Goal: Task Accomplishment & Management: Manage account settings

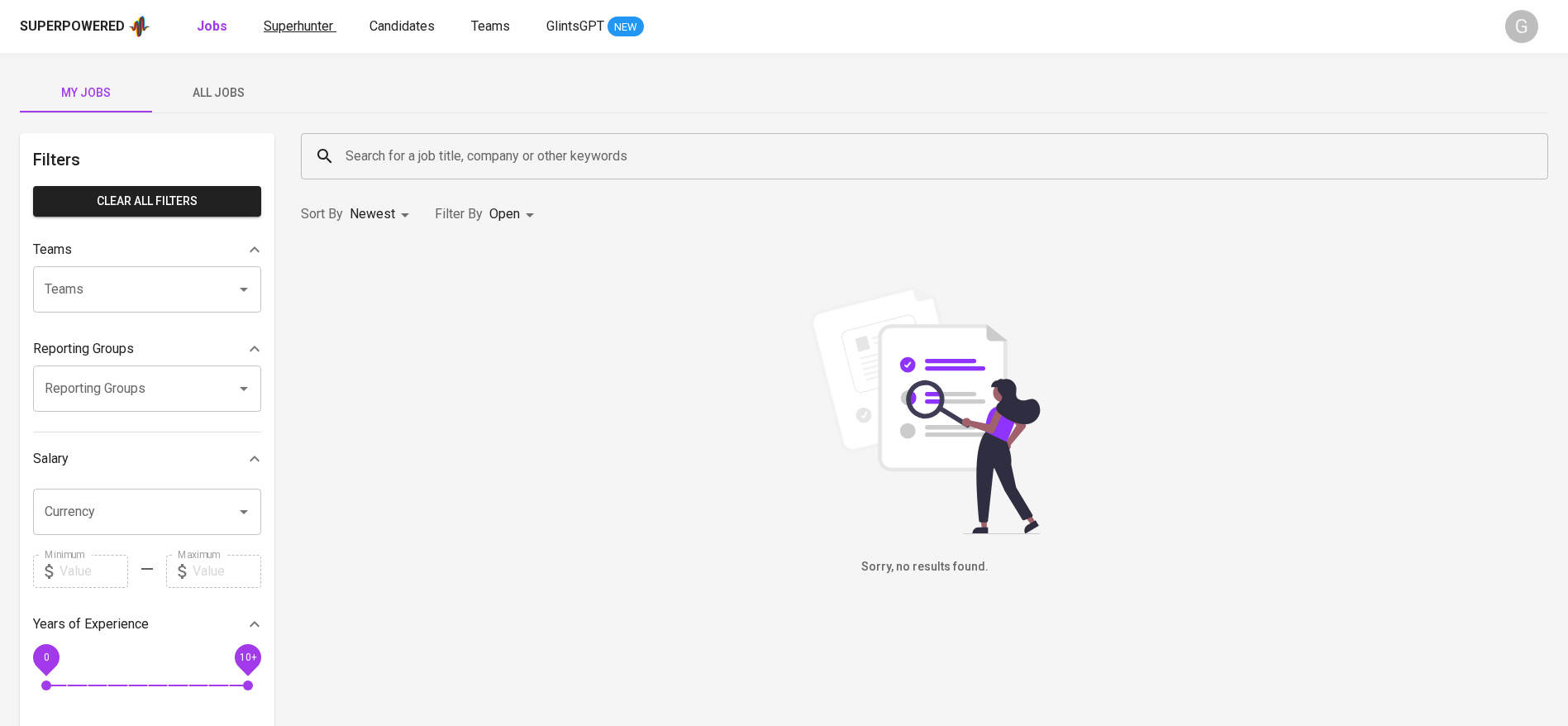
click at [325, 31] on span "Superhunter" at bounding box center [298, 26] width 70 height 15
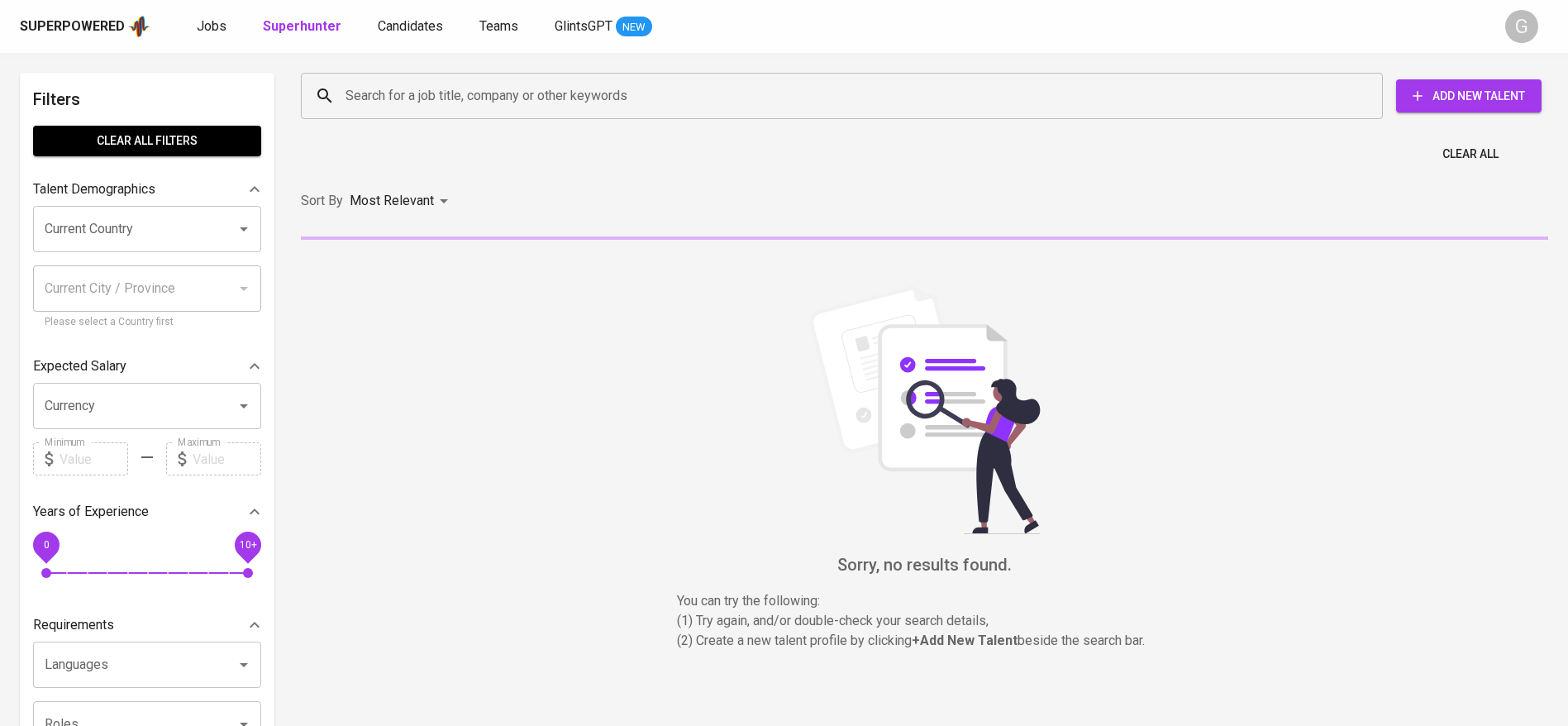
click at [432, 84] on input "Search for a job title, company or other keywords" at bounding box center [846, 96] width 1009 height 32
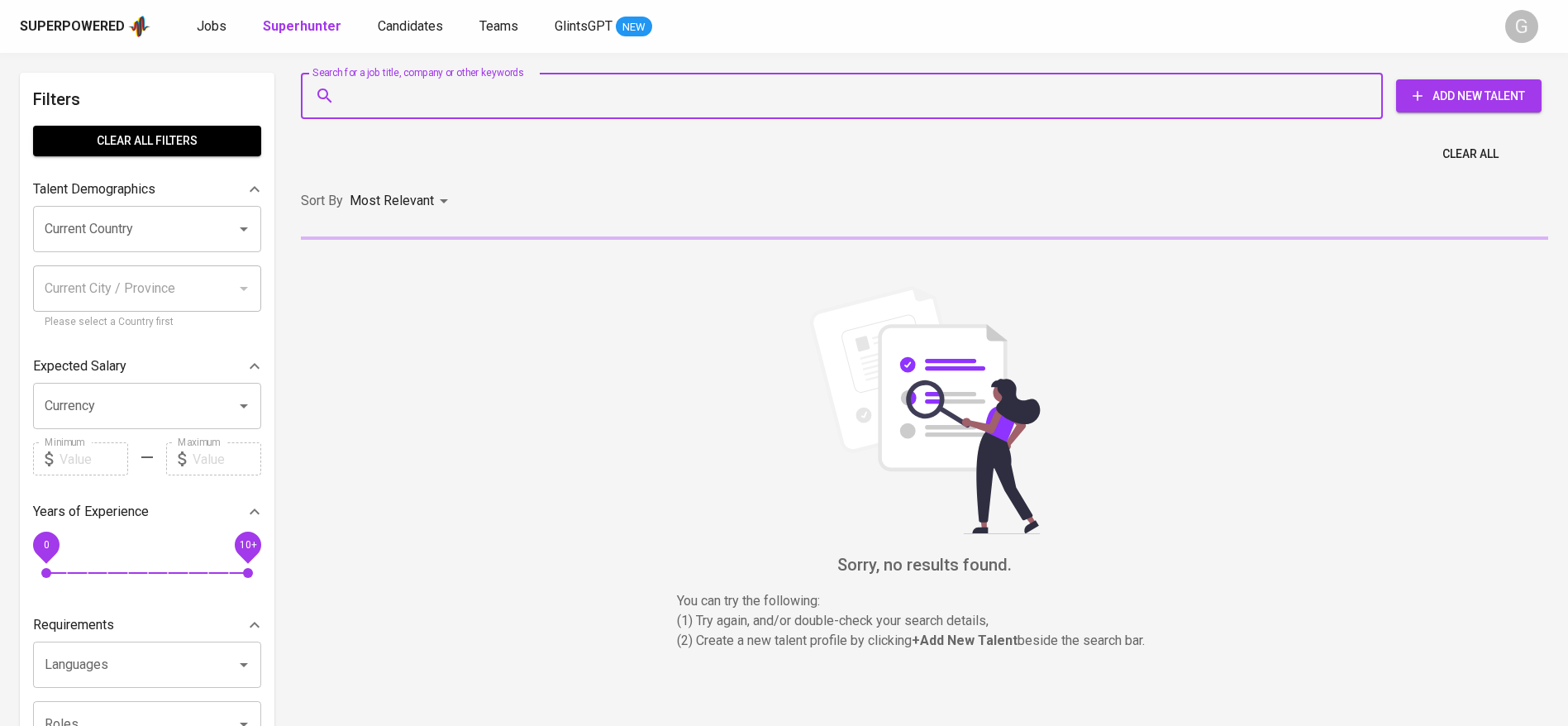
paste input "[EMAIL_ADDRESS][DOMAIN_NAME]"
type input "[EMAIL_ADDRESS][DOMAIN_NAME]"
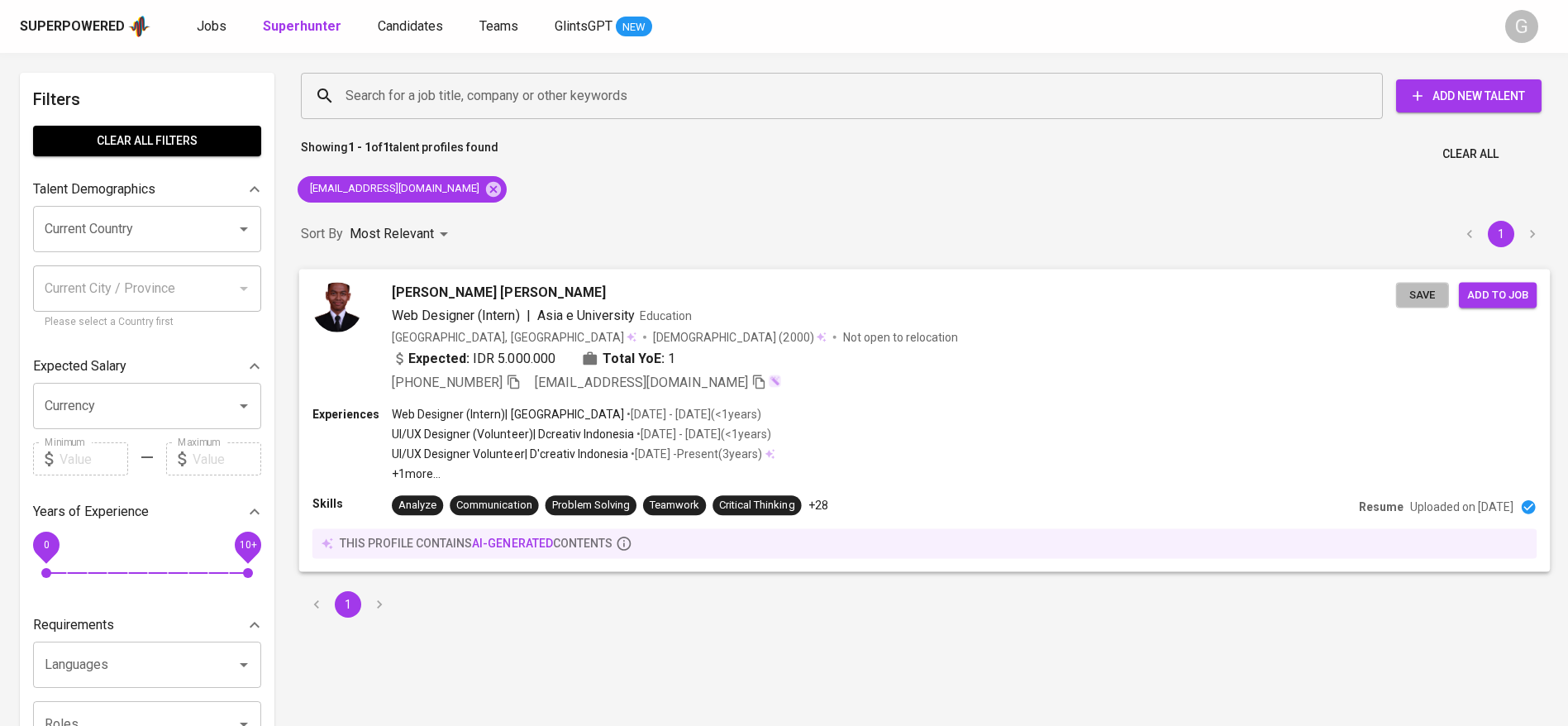
click at [1421, 294] on span "Save" at bounding box center [1422, 295] width 36 height 19
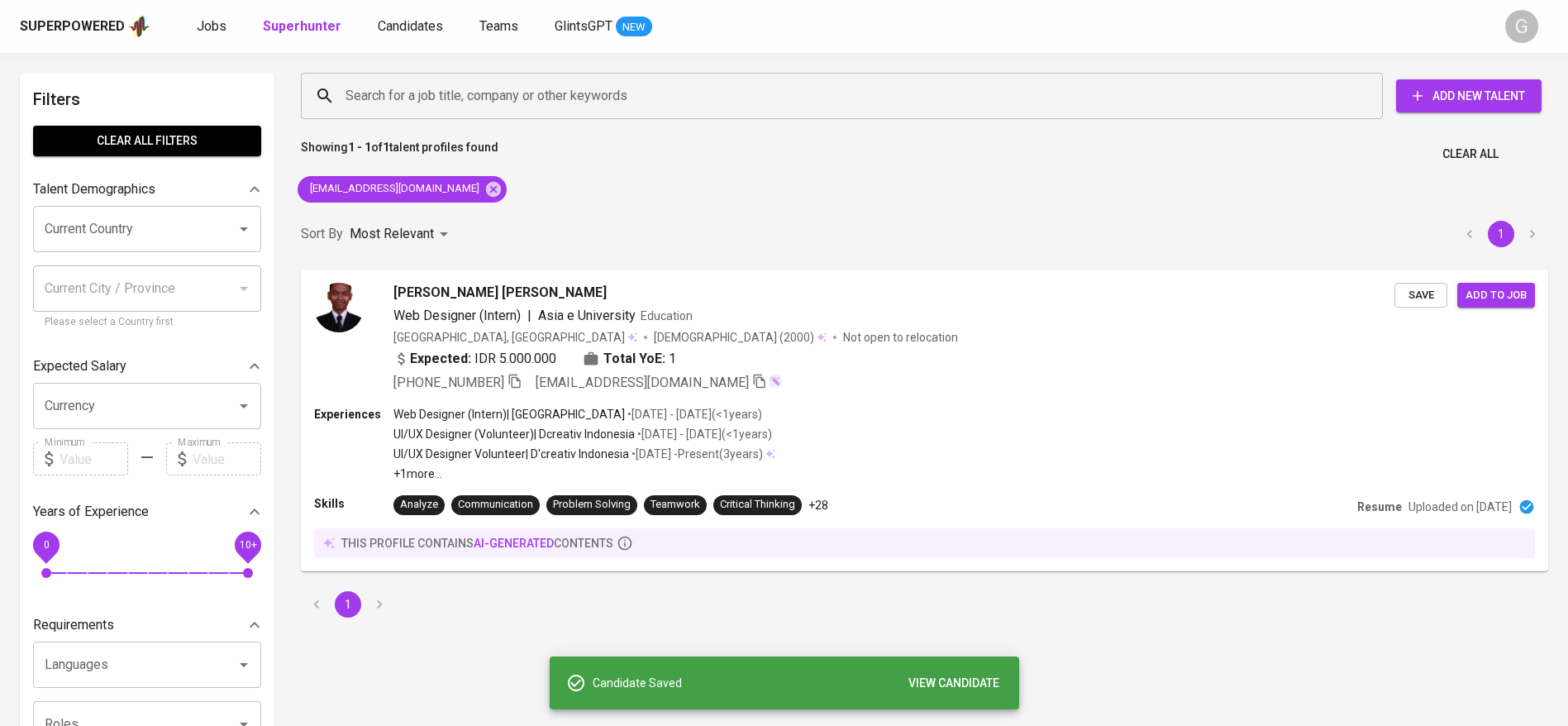
click at [411, 14] on div "Superpowered Jobs Superhunter Candidates Teams GlintsGPT NEW" at bounding box center [757, 27] width 1475 height 25
click at [411, 25] on span "Candidates" at bounding box center [411, 26] width 65 height 15
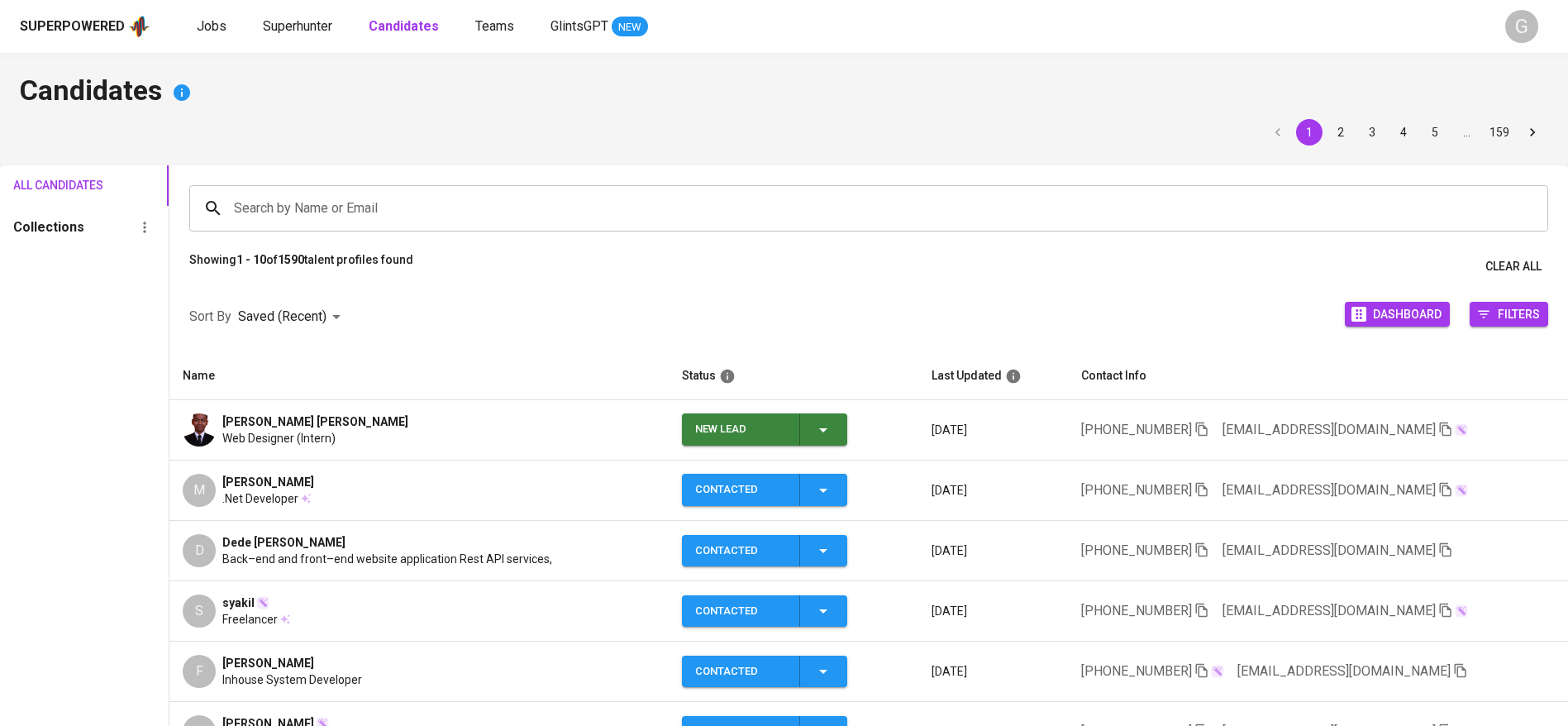
click at [845, 430] on td "New Lead" at bounding box center [794, 430] width 250 height 60
click at [823, 426] on icon "button" at bounding box center [823, 430] width 20 height 20
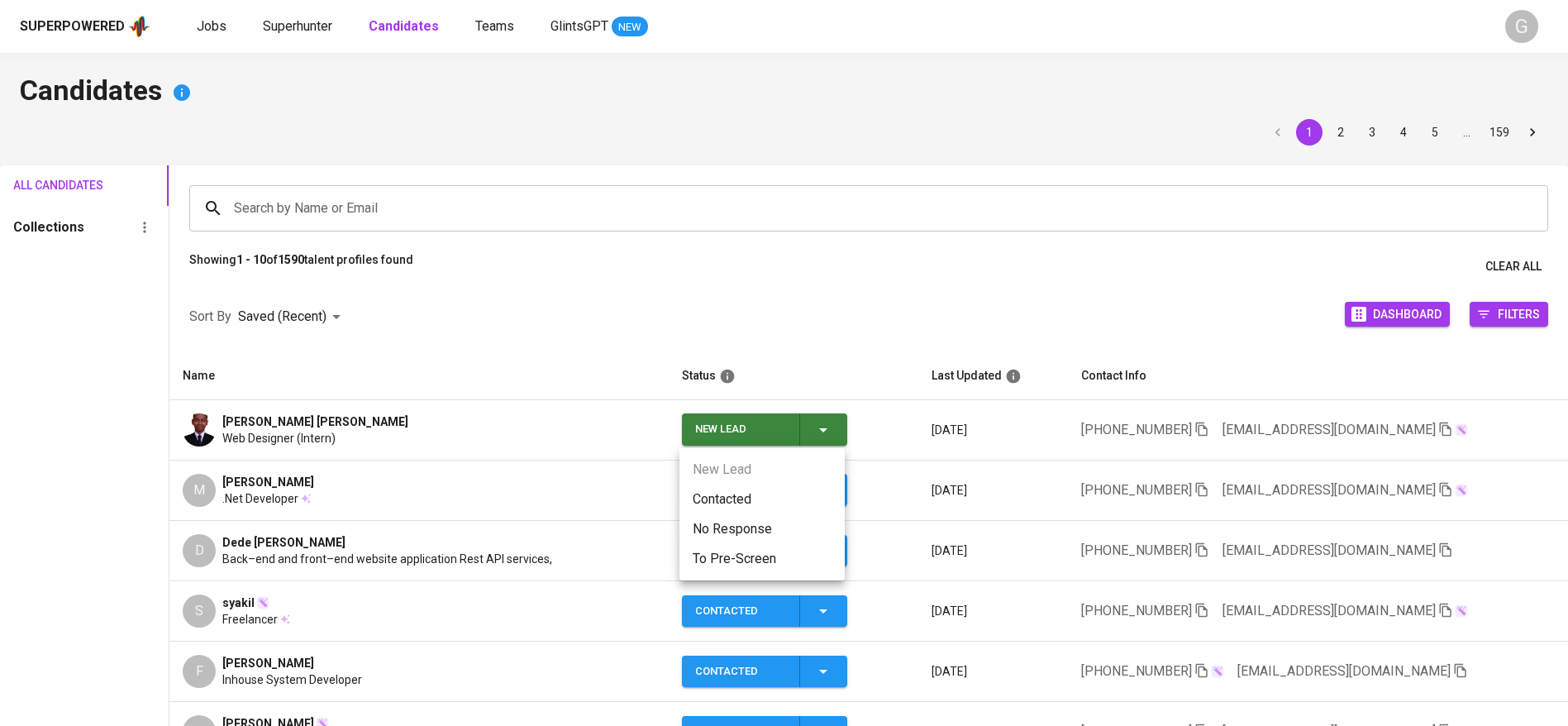
click at [763, 489] on li "Contacted" at bounding box center [762, 499] width 166 height 30
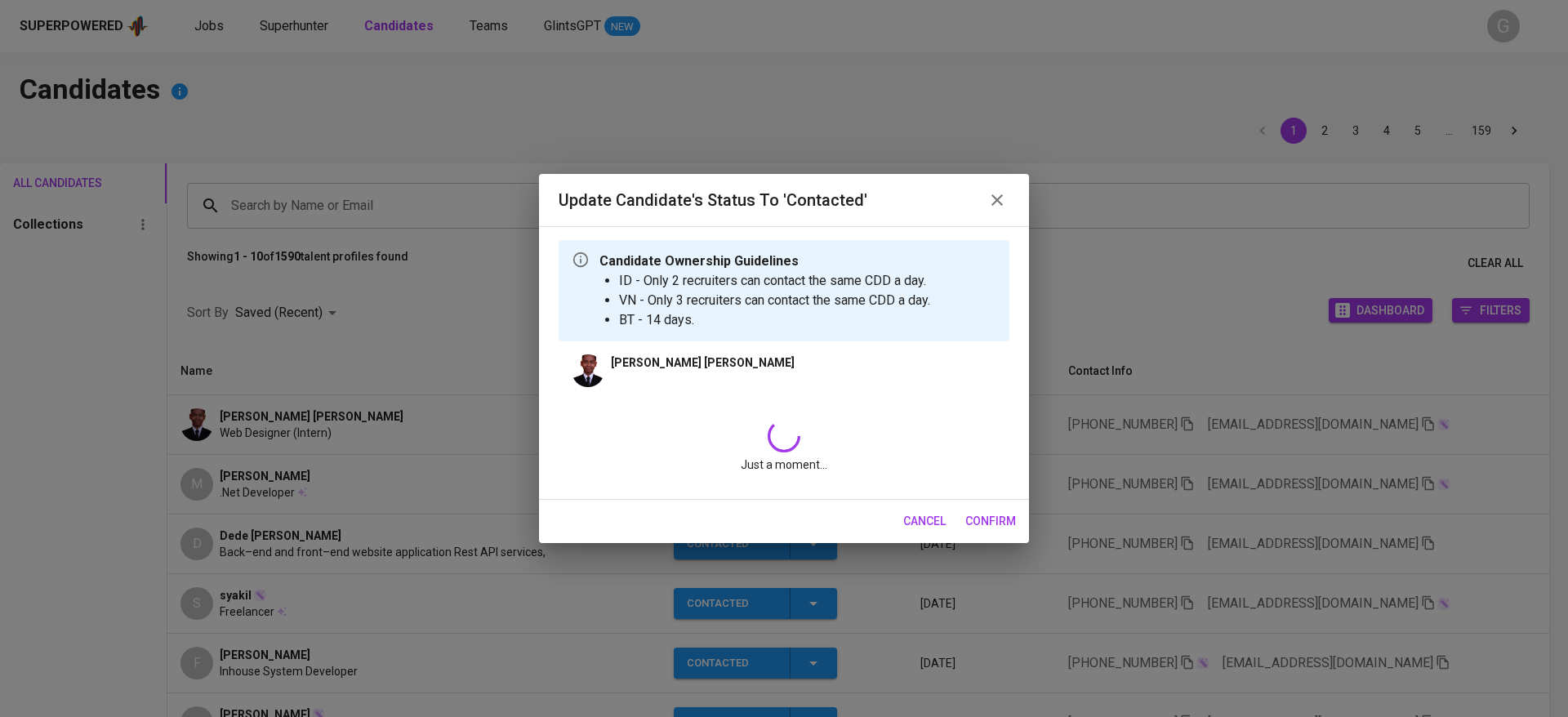
click at [734, 488] on div "Candidate Ownership Guidelines ID - Only 2 recruiters can contact the same CDD …" at bounding box center [784, 362] width 490 height 273
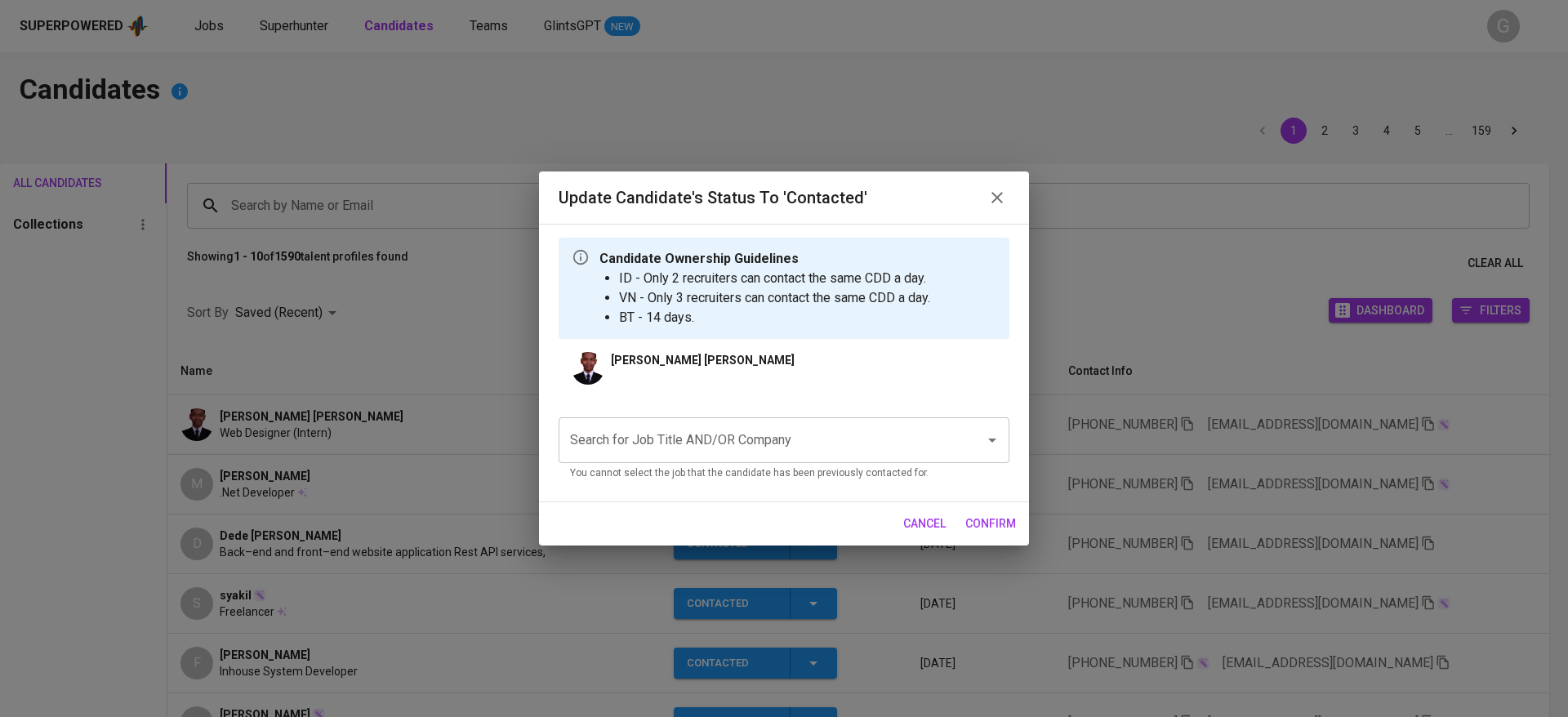
click at [772, 448] on input "Search for Job Title AND/OR Company" at bounding box center [760, 440] width 391 height 31
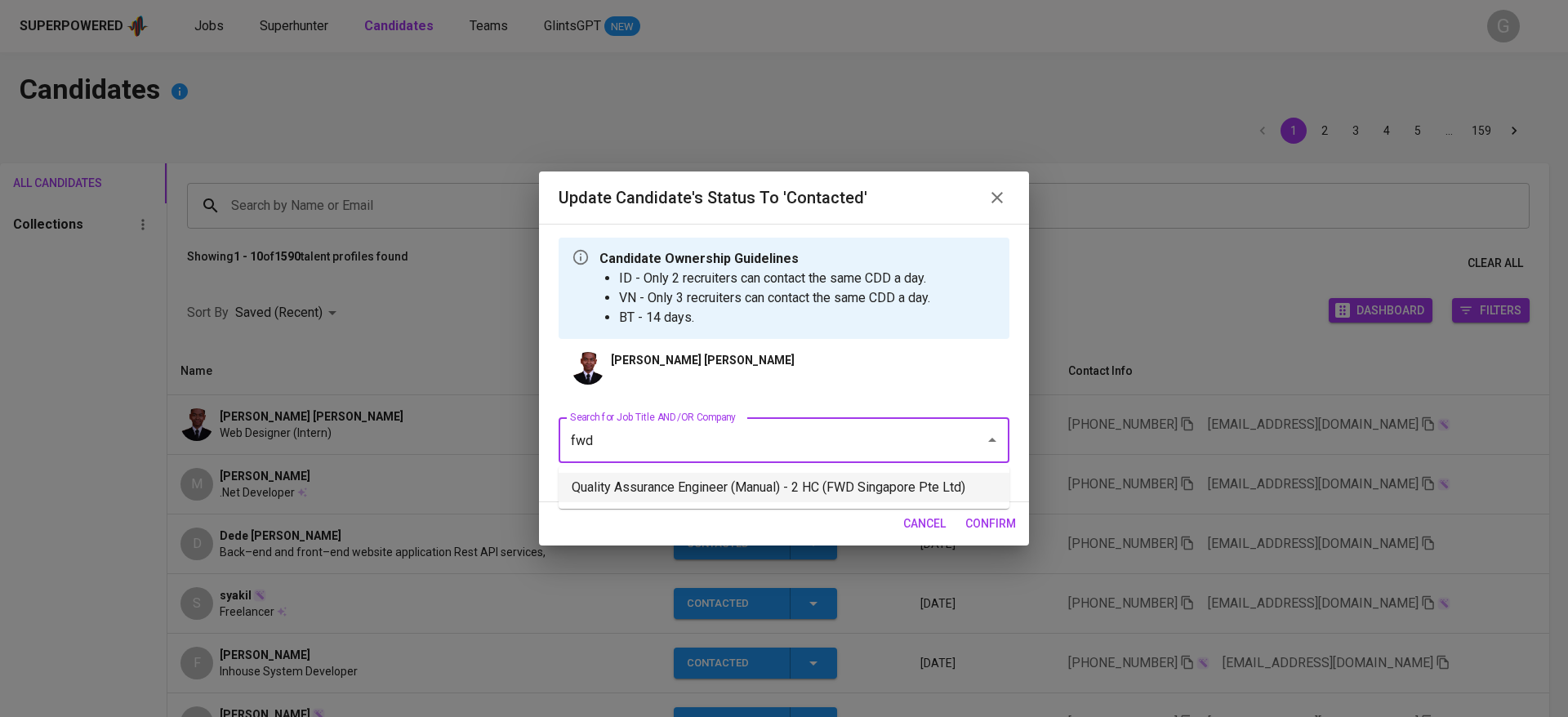
click at [769, 490] on li "Quality Assurance Engineer (Manual) - 2 HC (FWD Singapore Pte Ltd)" at bounding box center [784, 487] width 451 height 29
type input "fwd"
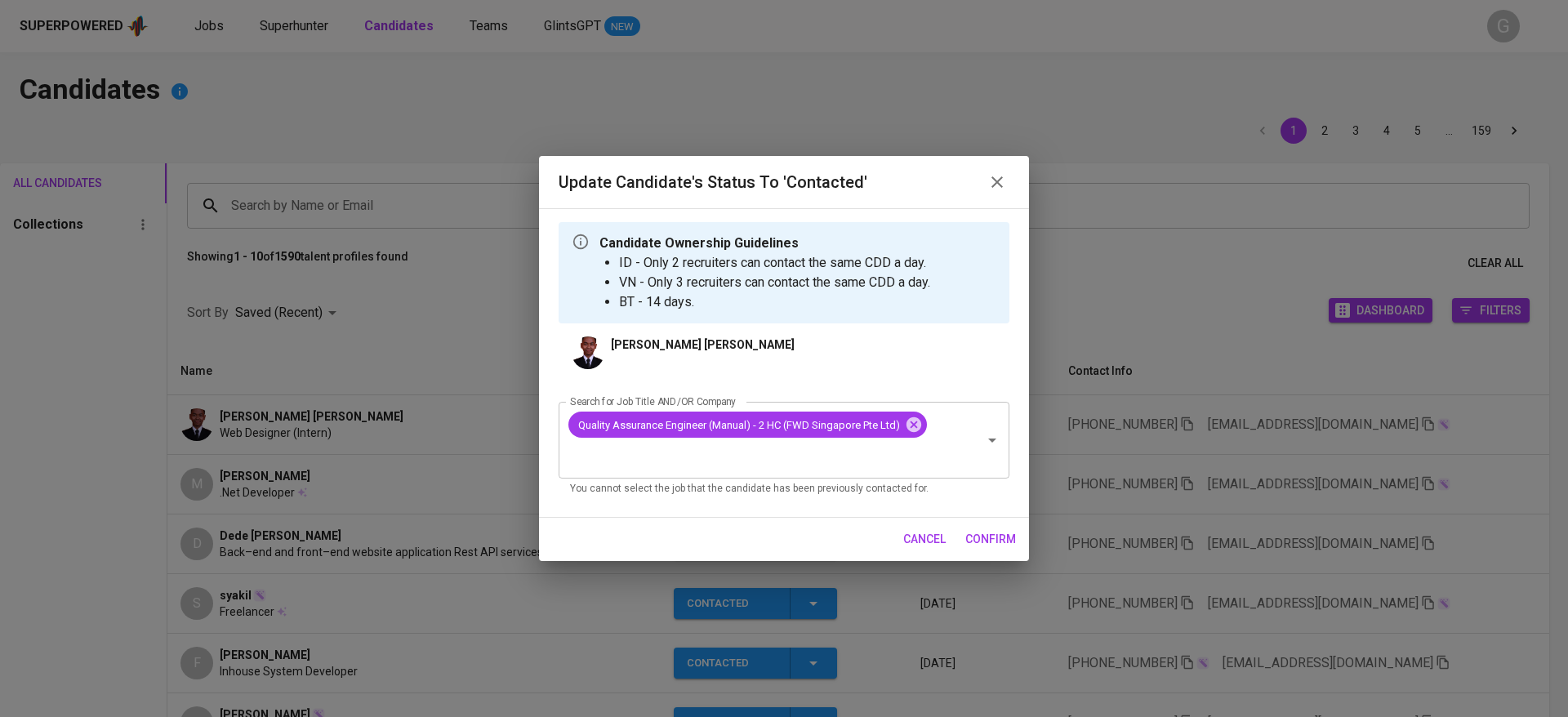
click at [1002, 533] on span "confirm" at bounding box center [991, 540] width 51 height 21
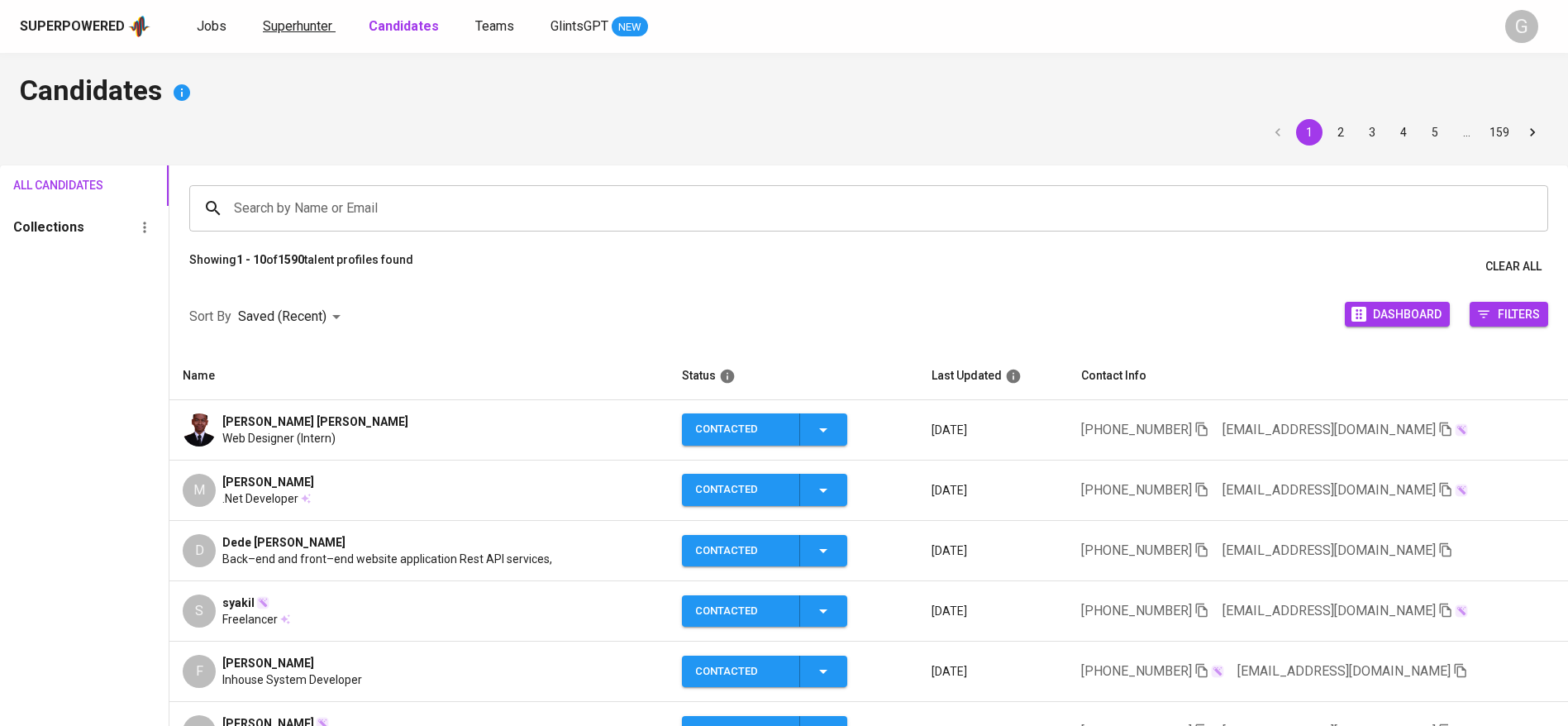
click at [288, 27] on span "Superhunter" at bounding box center [298, 26] width 70 height 15
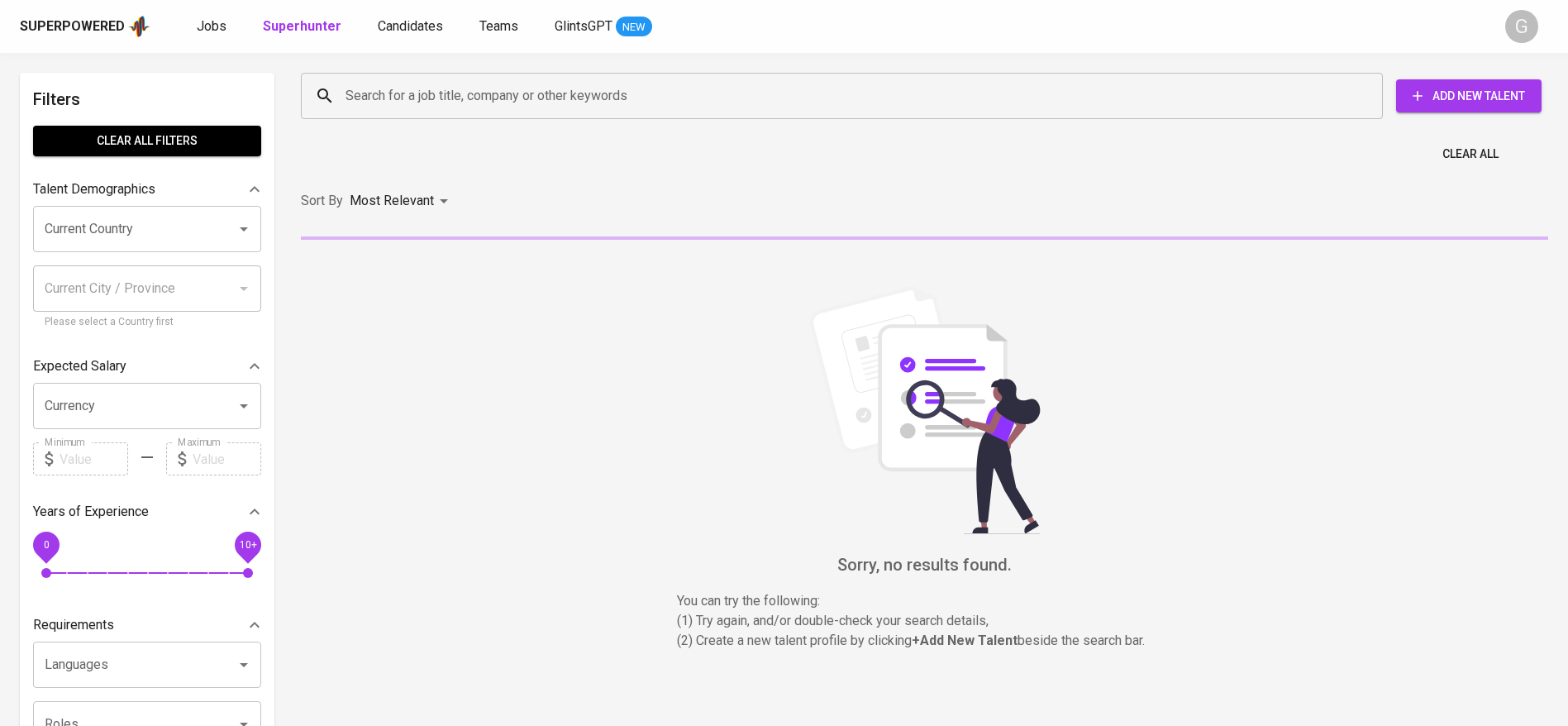
click at [388, 88] on input "Search for a job title, company or other keywords" at bounding box center [846, 96] width 1009 height 32
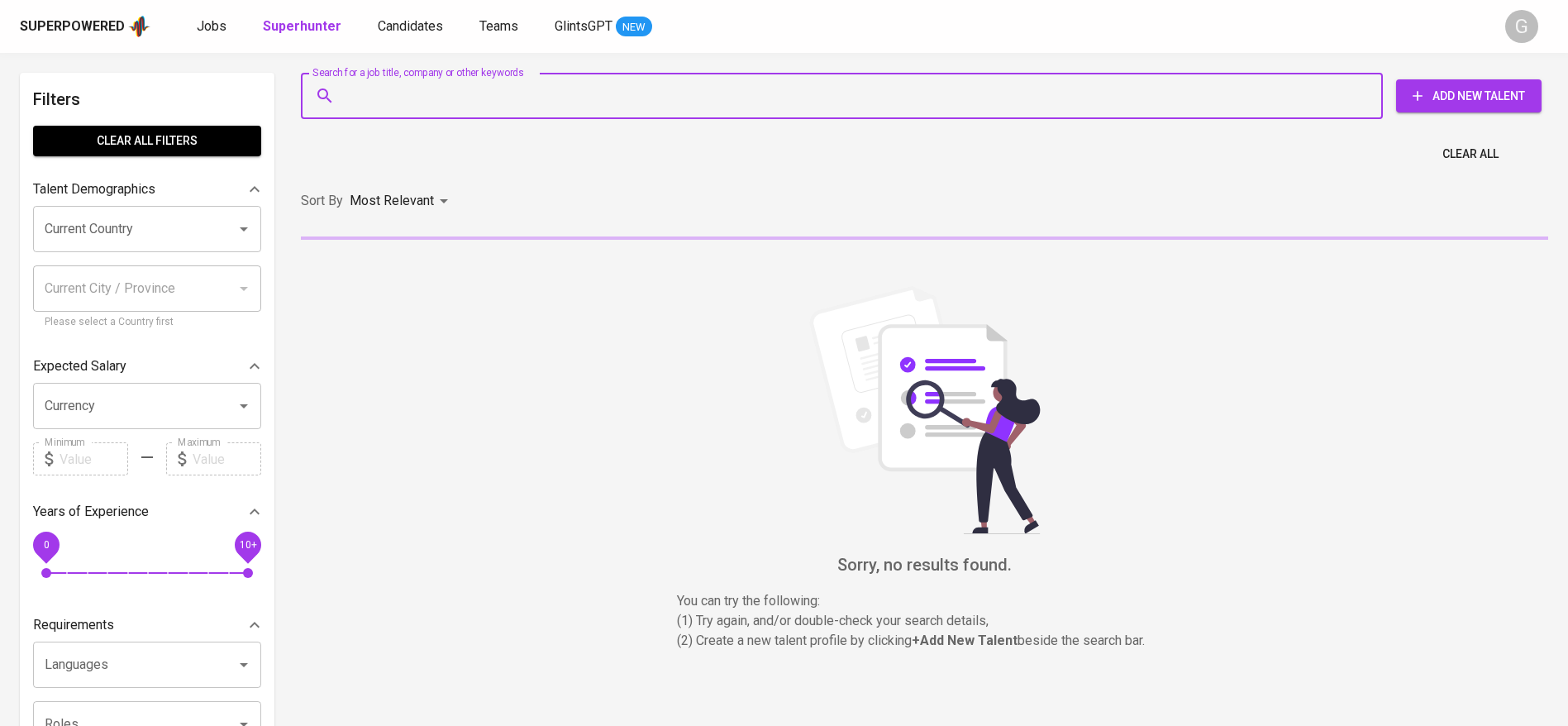
paste input "[EMAIL_ADDRESS][DOMAIN_NAME]"
type input "[EMAIL_ADDRESS][DOMAIN_NAME]"
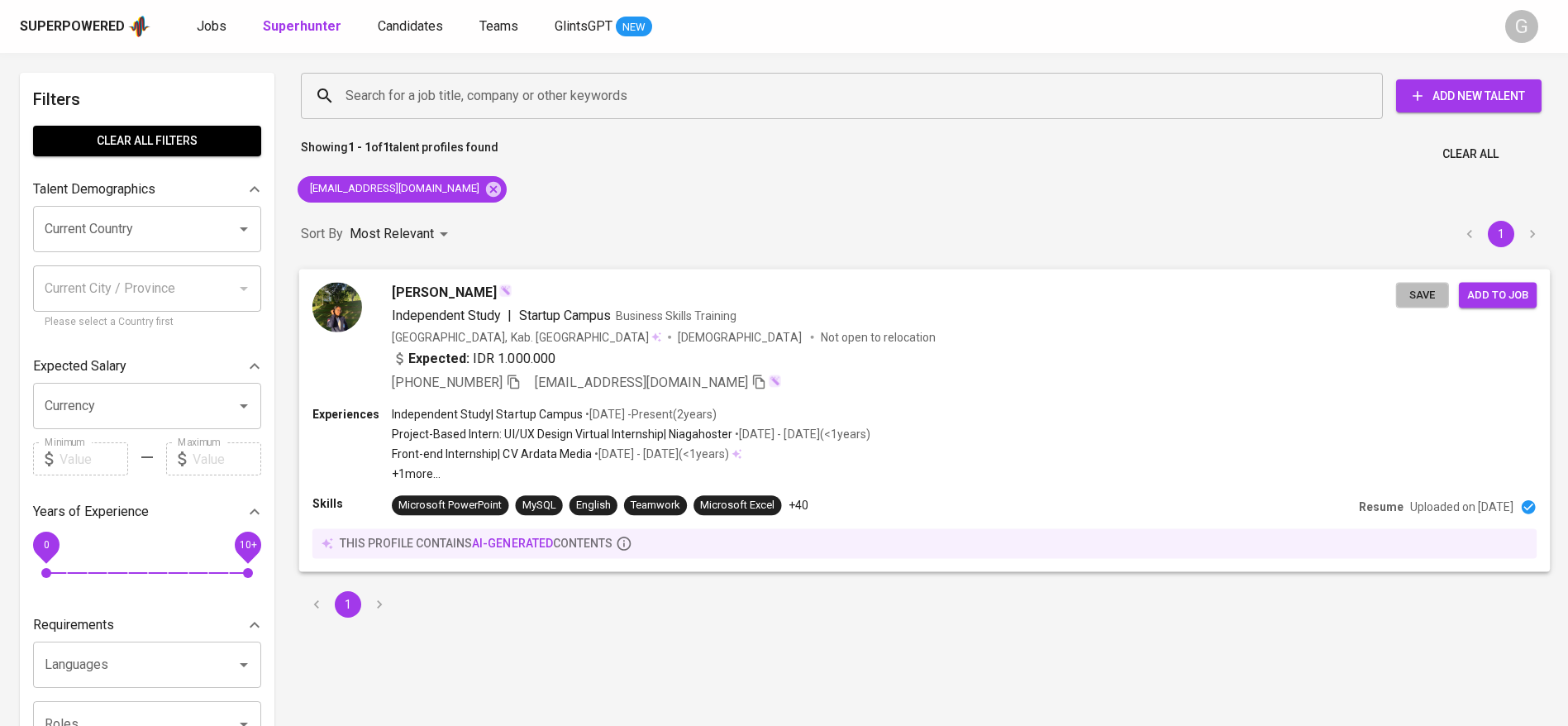
click at [1421, 292] on span "Save" at bounding box center [1422, 295] width 36 height 19
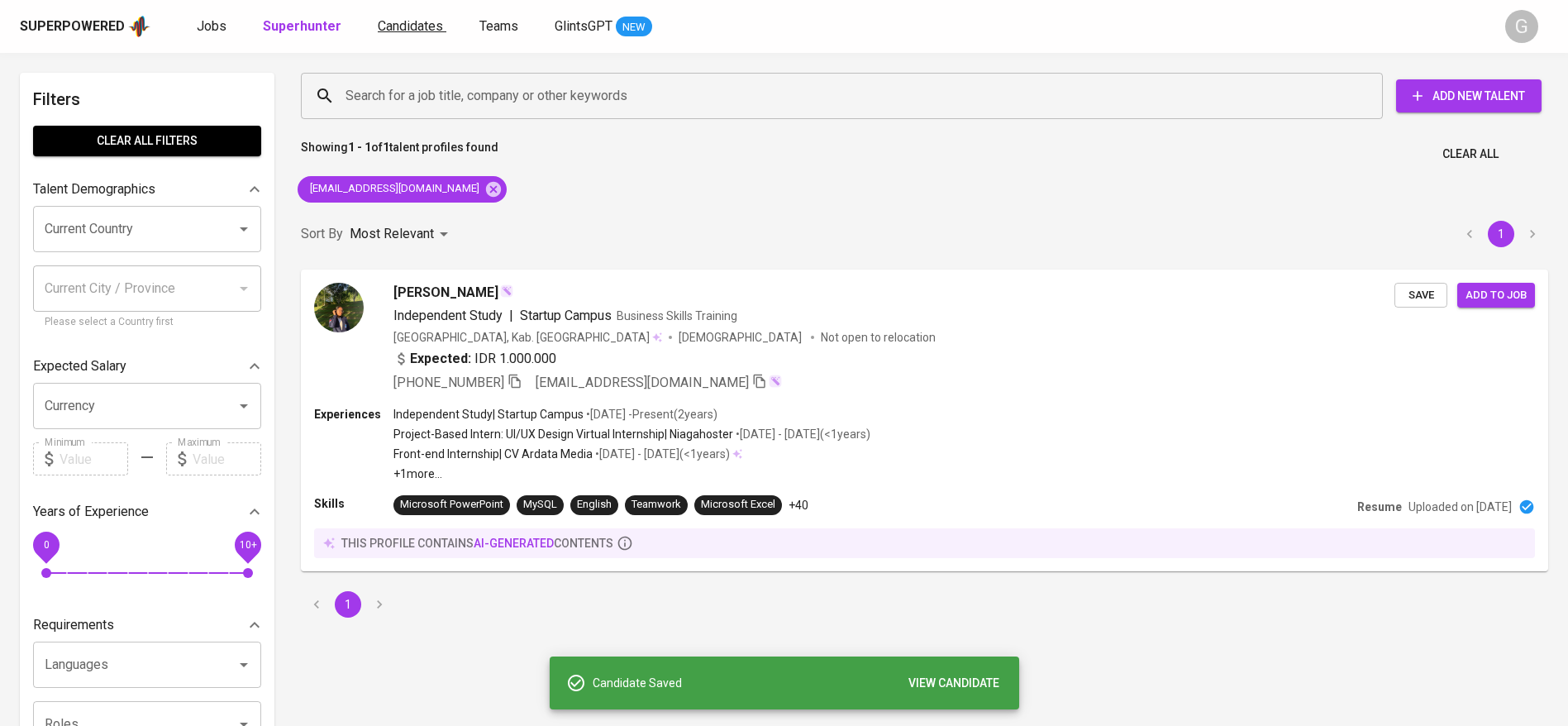
click at [412, 27] on span "Candidates" at bounding box center [411, 26] width 65 height 15
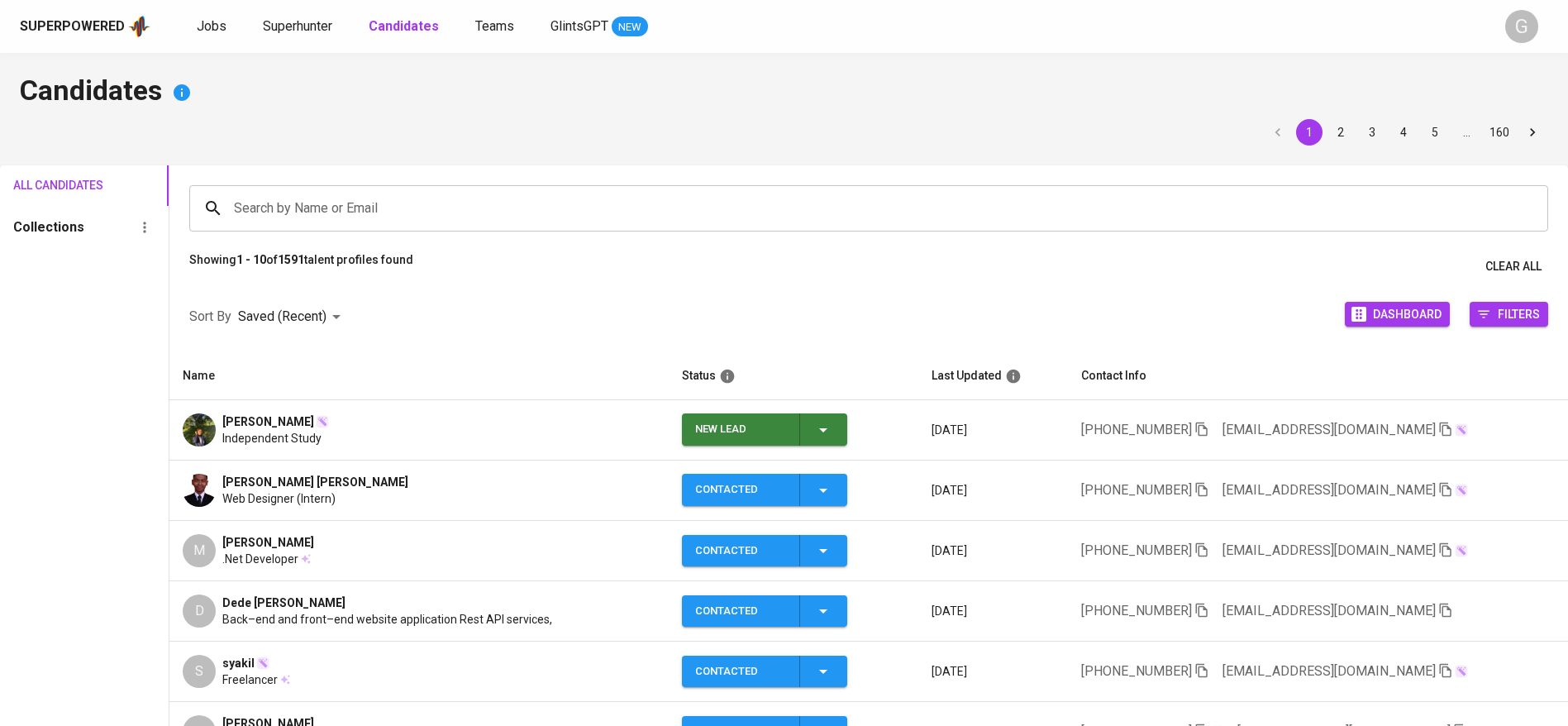
click at [818, 425] on icon "button" at bounding box center [823, 430] width 20 height 20
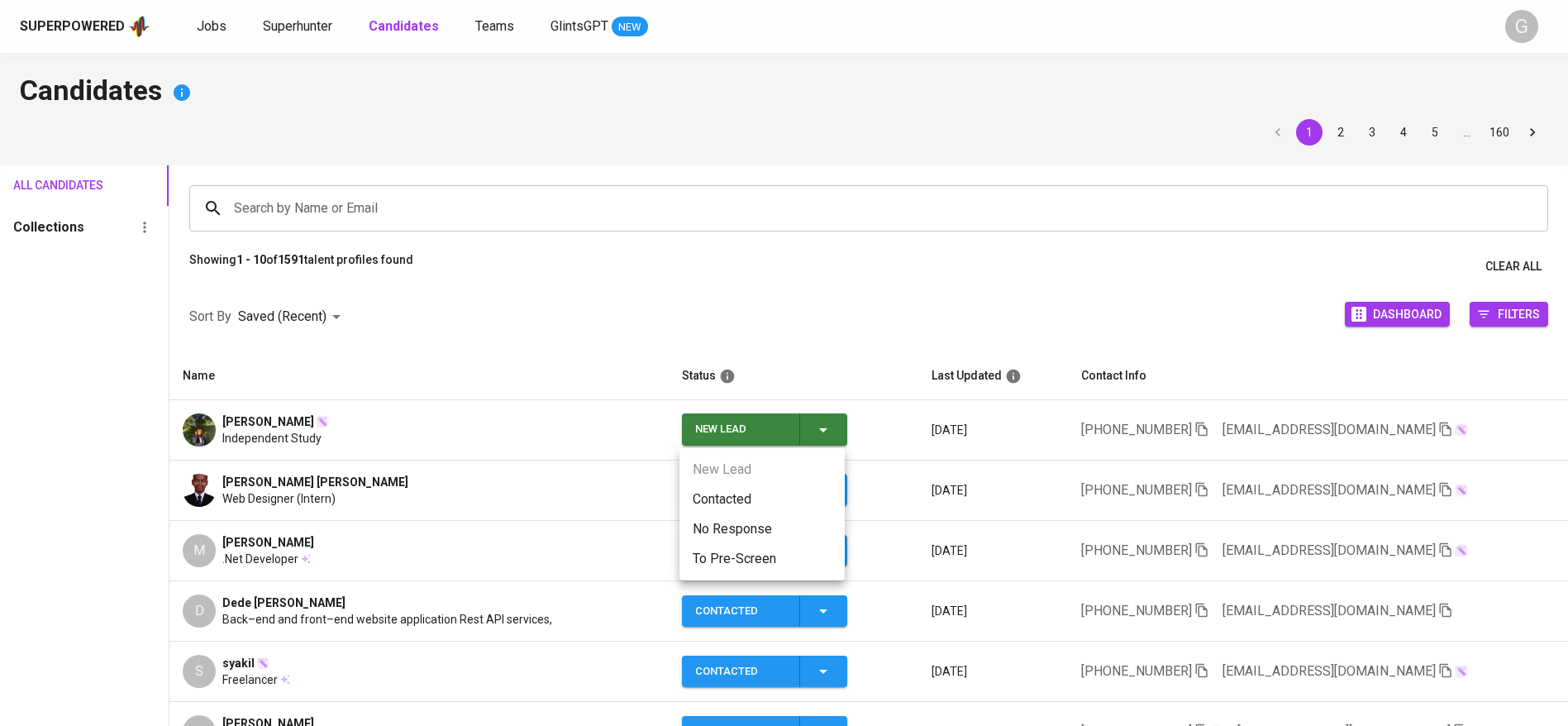
click at [742, 502] on li "Contacted" at bounding box center [762, 499] width 166 height 30
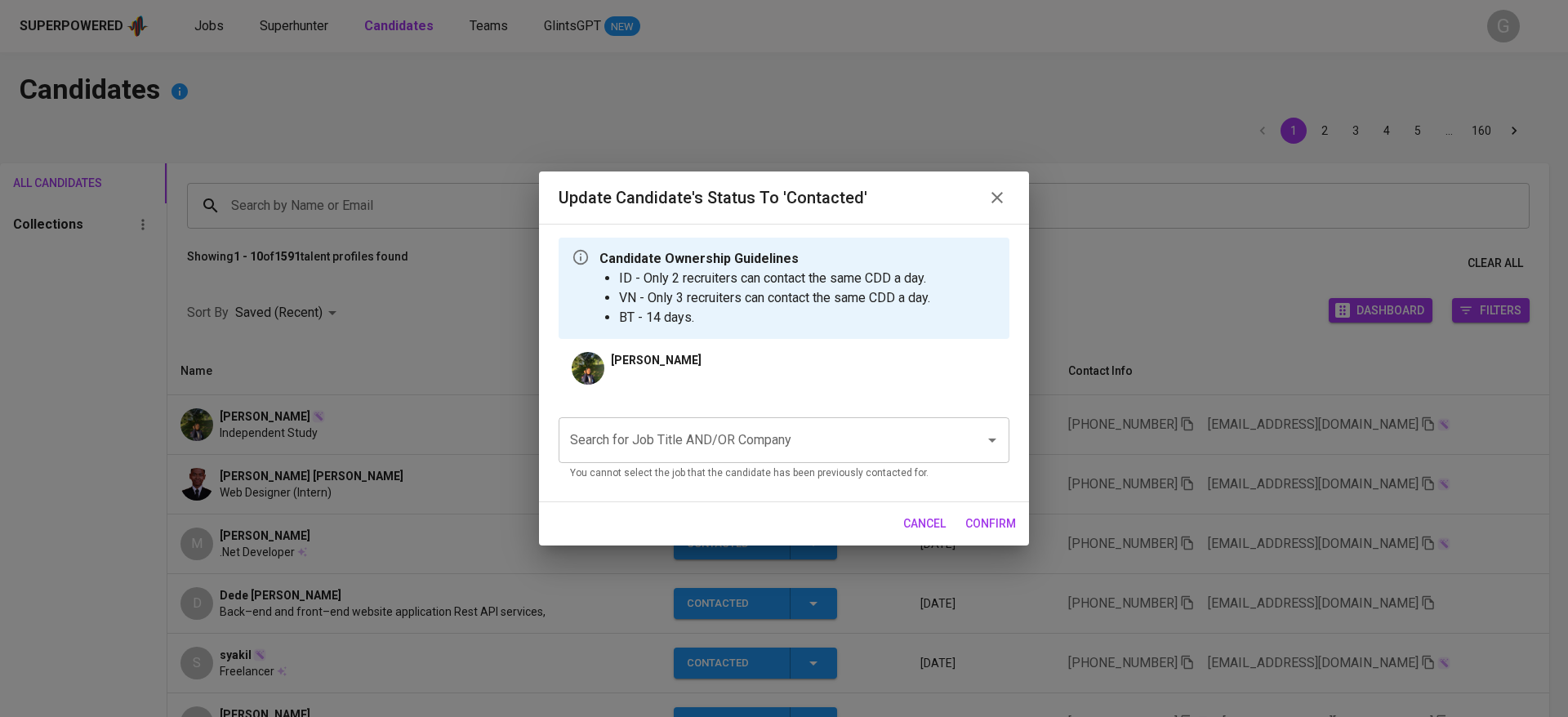
click at [775, 463] on div "Search for Job Title AND/OR Company Search for Job Title AND/OR Company You can…" at bounding box center [784, 449] width 451 height 64
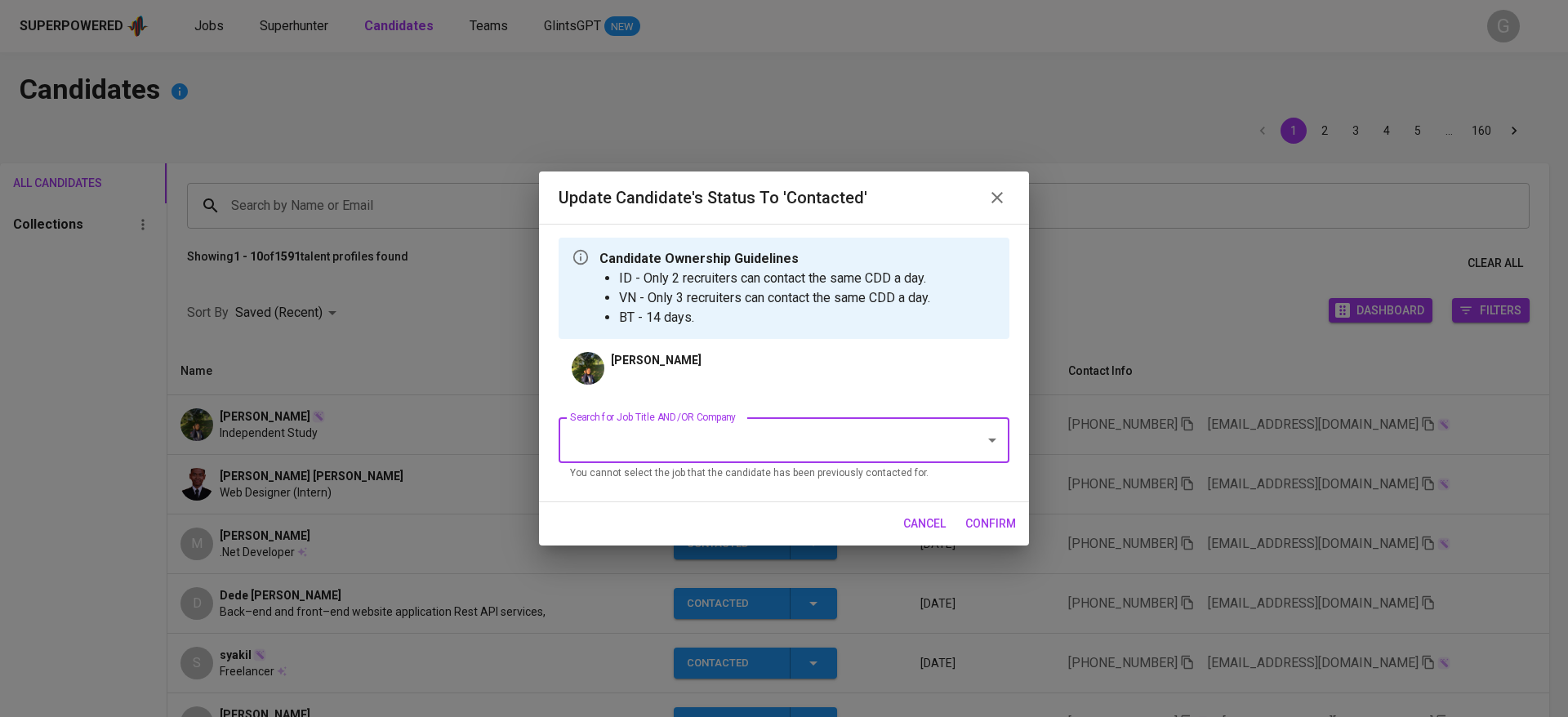
click at [780, 436] on input "Search for Job Title AND/OR Company" at bounding box center [760, 440] width 391 height 31
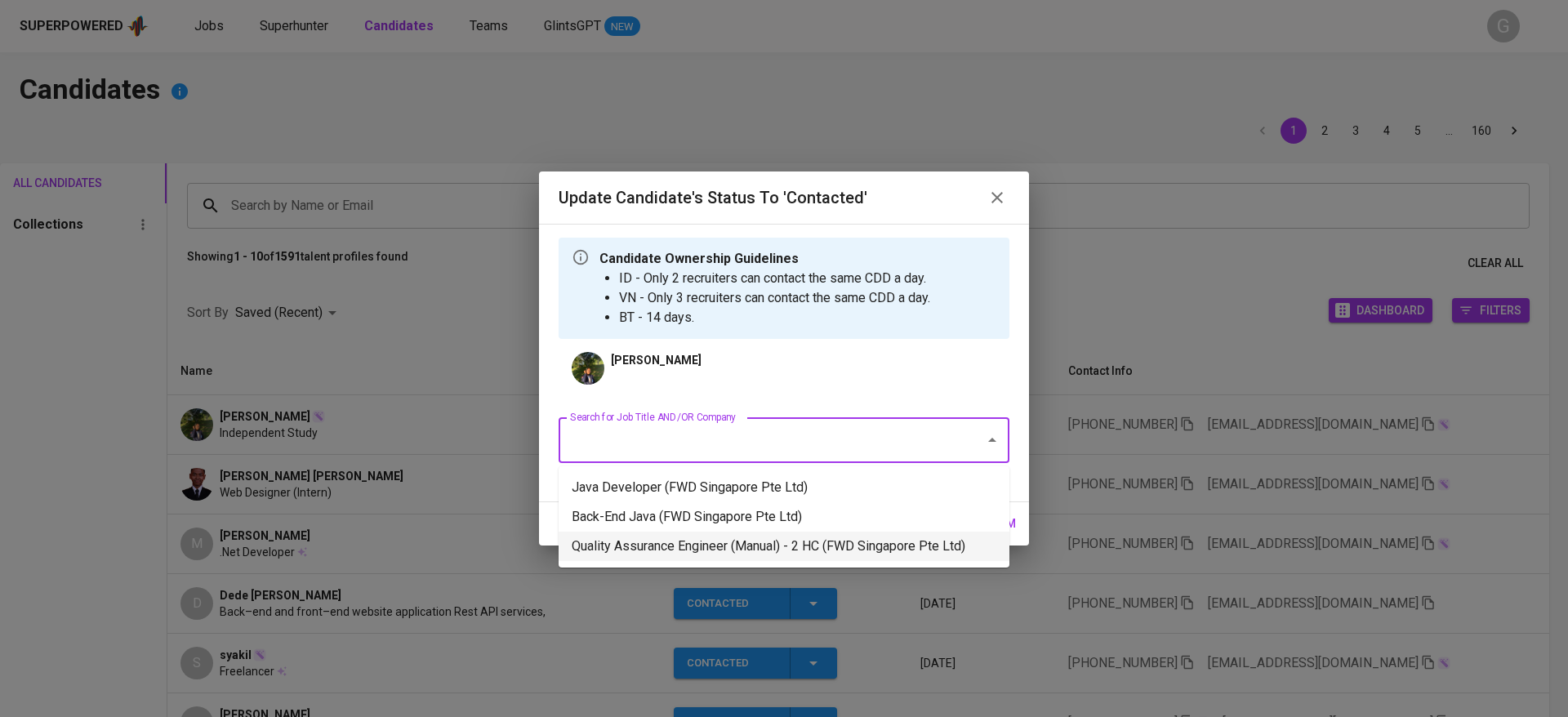
click at [744, 541] on li "Quality Assurance Engineer (Manual) - 2 HC (FWD Singapore Pte Ltd)" at bounding box center [784, 546] width 451 height 29
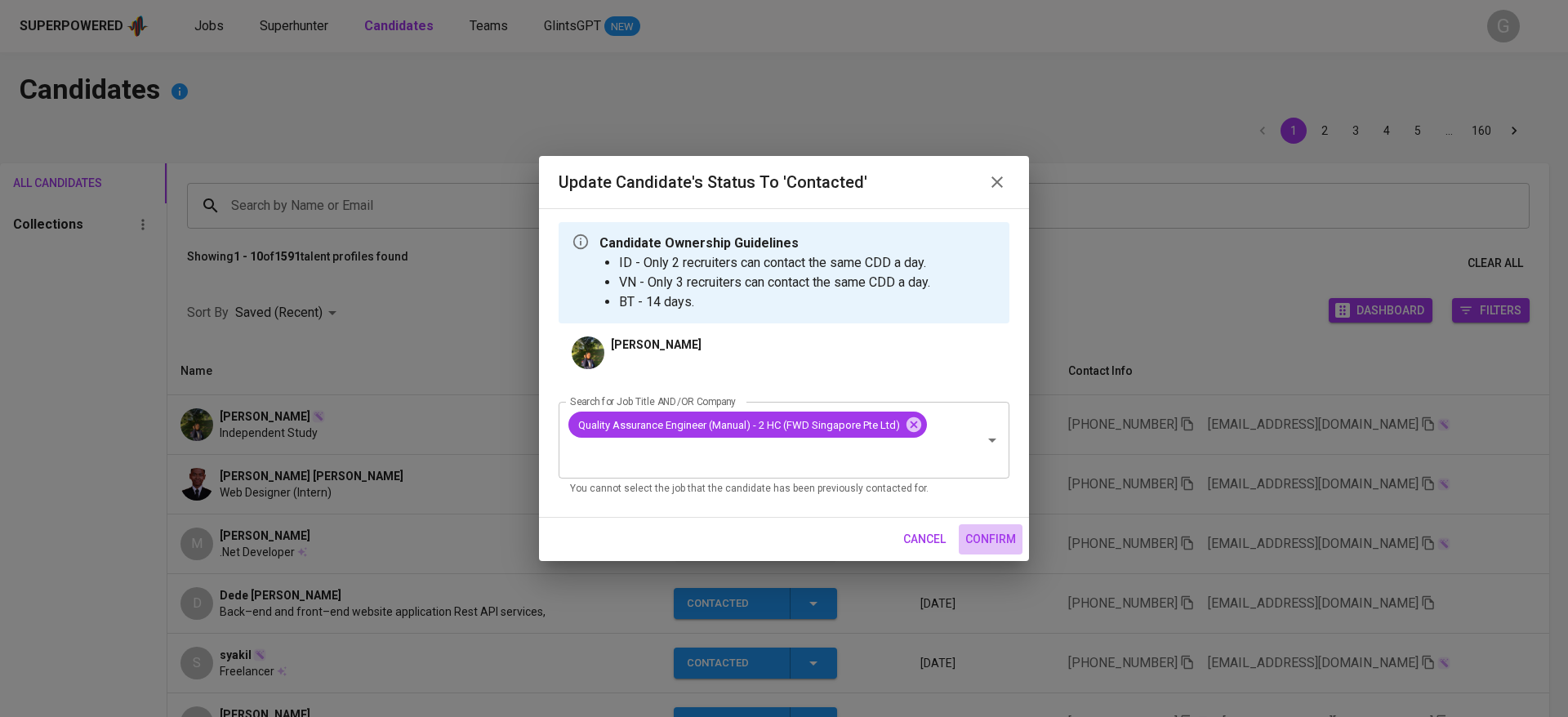
click at [996, 535] on span "confirm" at bounding box center [991, 540] width 51 height 21
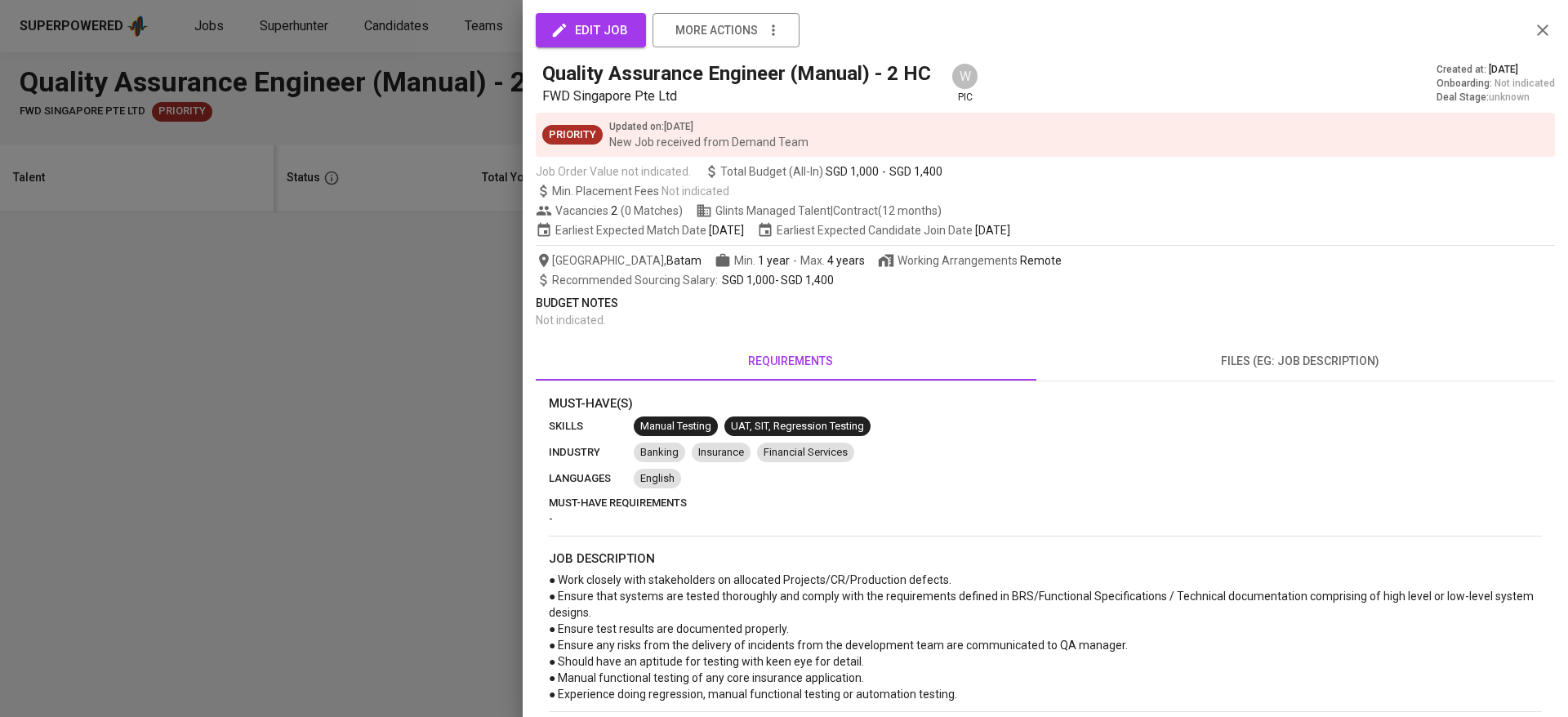
click at [464, 61] on div at bounding box center [784, 358] width 1568 height 717
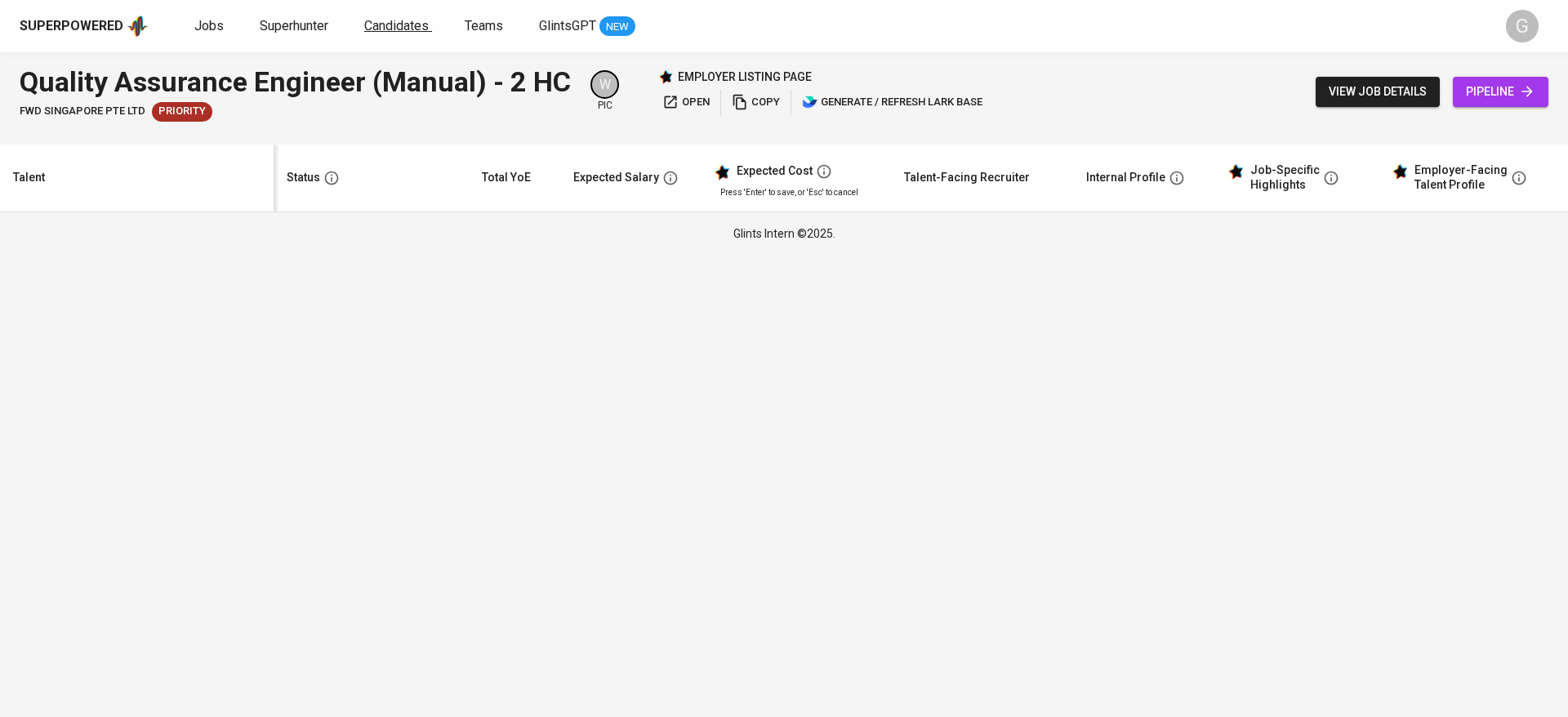
click at [420, 31] on span "Candidates" at bounding box center [396, 26] width 64 height 15
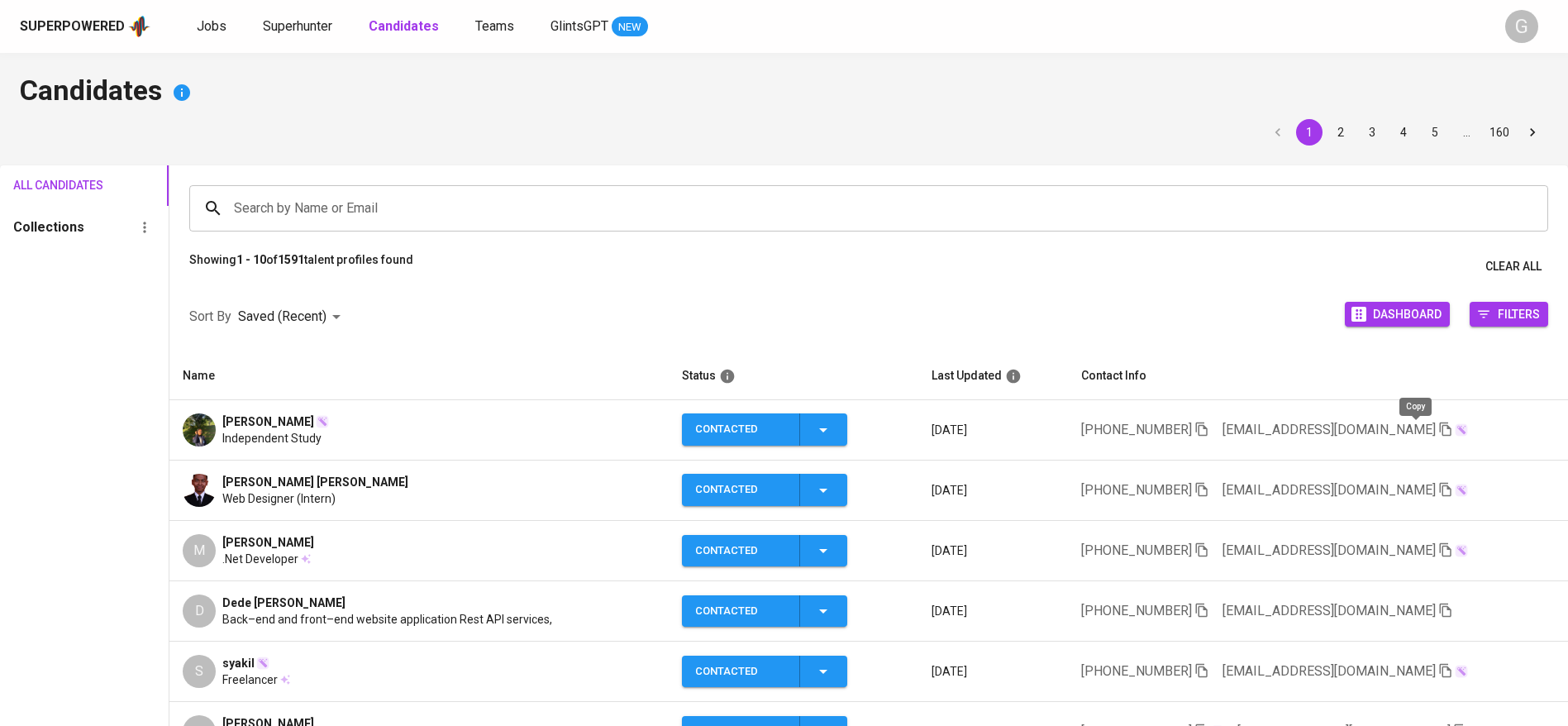
click at [1439, 428] on icon "button" at bounding box center [1446, 429] width 15 height 15
